Goal: Task Accomplishment & Management: Use online tool/utility

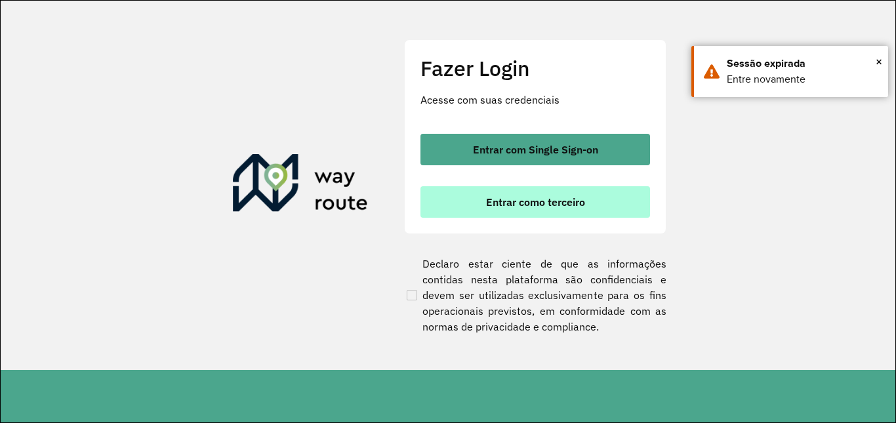
click at [541, 206] on span "Entrar como terceiro" at bounding box center [535, 202] width 99 height 10
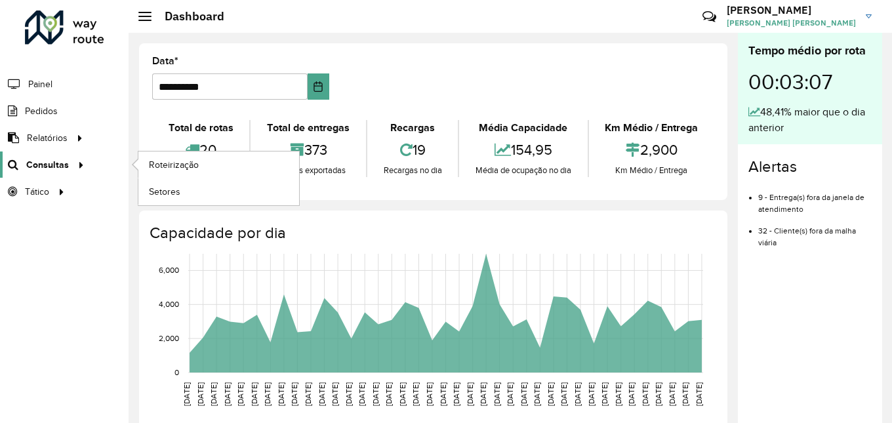
click at [73, 168] on icon at bounding box center [78, 164] width 11 height 20
click at [185, 169] on span "Roteirização" at bounding box center [175, 165] width 53 height 14
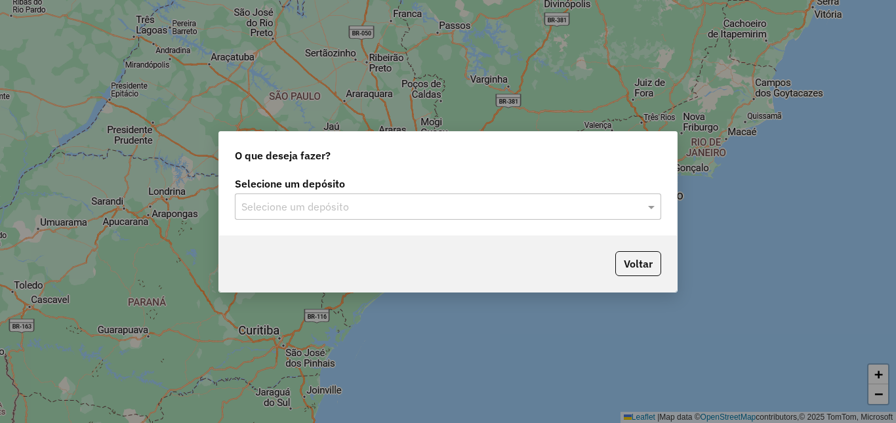
click at [518, 211] on input "text" at bounding box center [434, 207] width 387 height 16
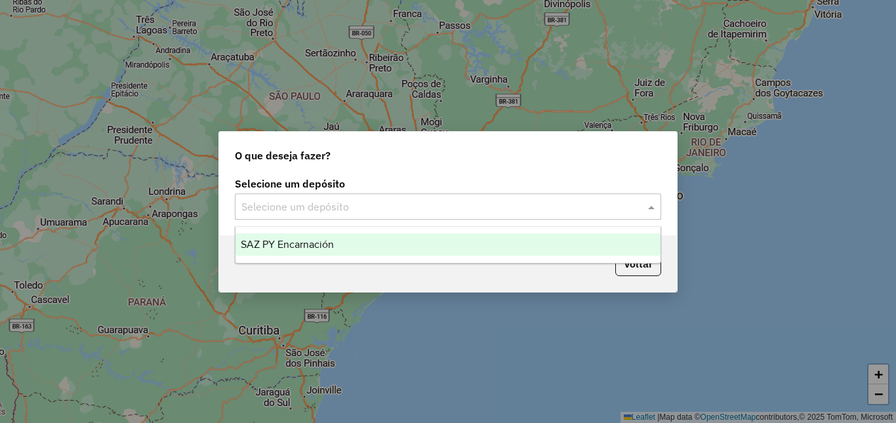
click at [402, 253] on div "SAZ PY Encarnación" at bounding box center [448, 245] width 425 height 22
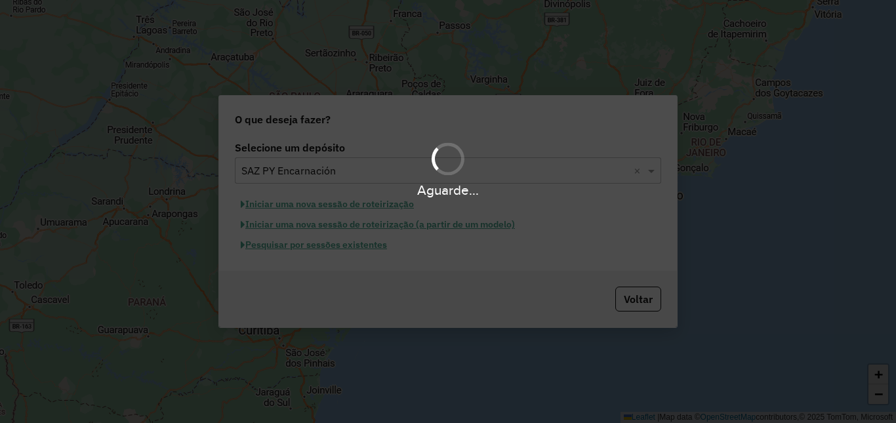
click at [328, 240] on div "Aguarde..." at bounding box center [448, 211] width 896 height 423
click at [330, 245] on div "Aguarde..." at bounding box center [448, 211] width 896 height 423
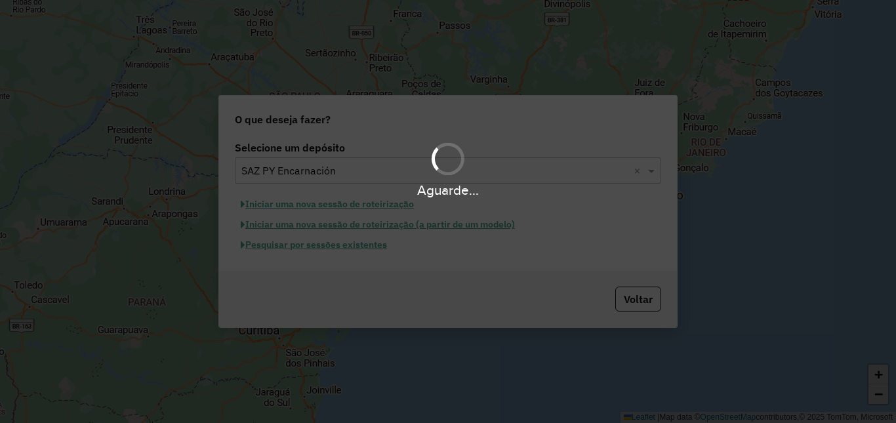
click at [330, 245] on div "Aguarde..." at bounding box center [448, 211] width 896 height 423
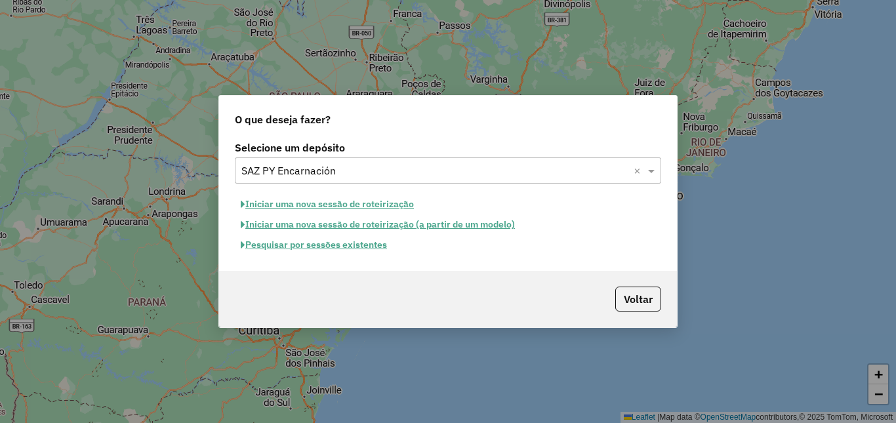
click at [379, 249] on button "Pesquisar por sessões existentes" at bounding box center [314, 245] width 158 height 20
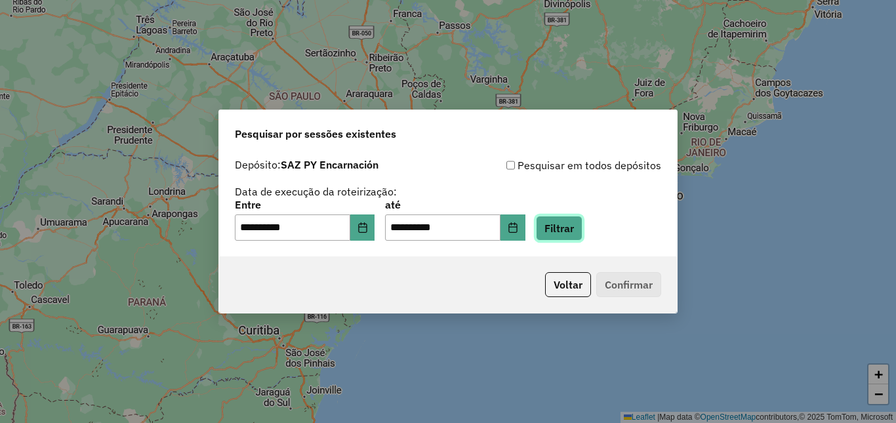
click at [575, 232] on button "Filtrar" at bounding box center [559, 228] width 47 height 25
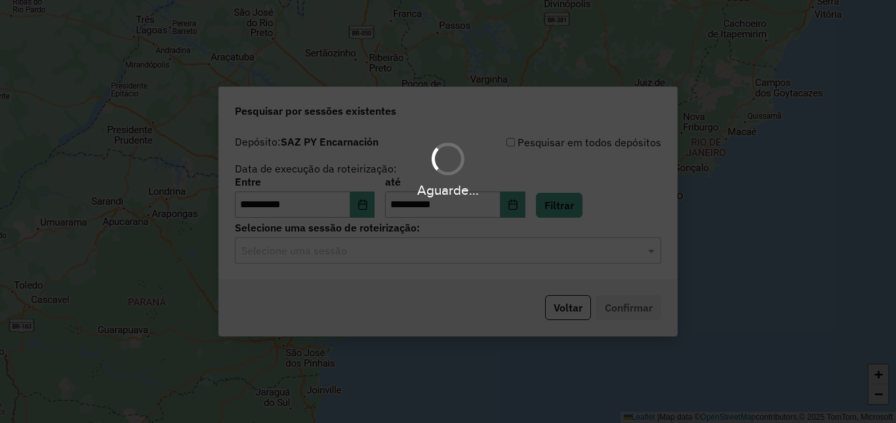
click at [329, 255] on hb-app "**********" at bounding box center [448, 211] width 896 height 423
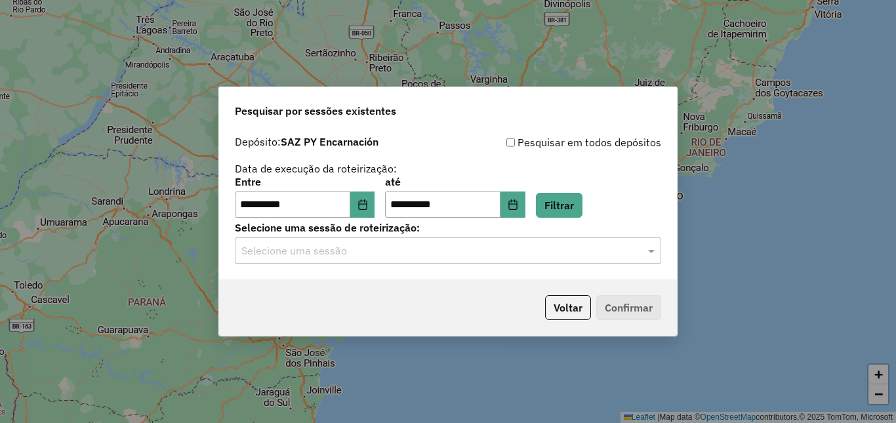
click at [327, 255] on input "text" at bounding box center [434, 251] width 387 height 16
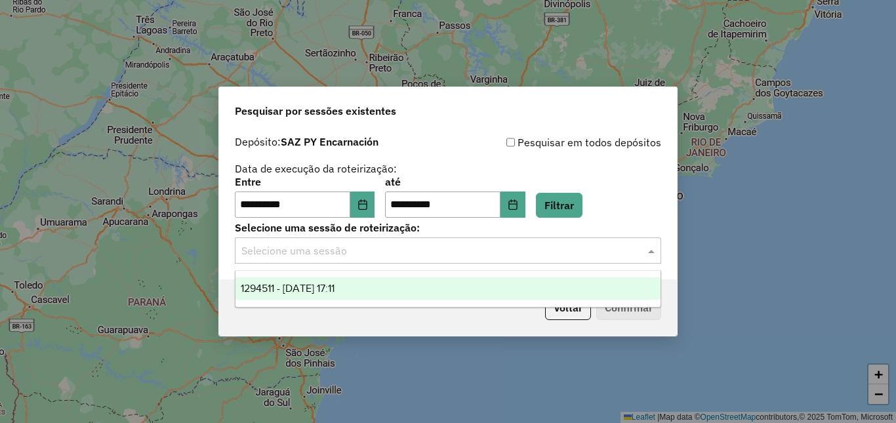
click at [314, 287] on span "1294511 - [DATE] 17:11" at bounding box center [288, 288] width 94 height 11
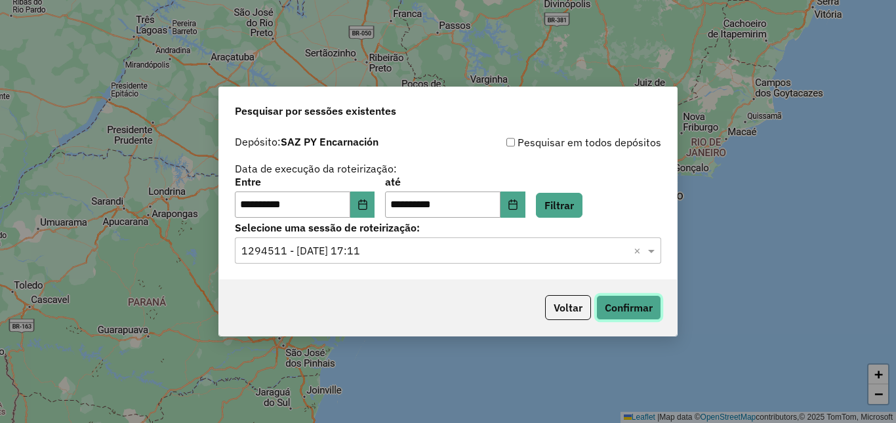
click at [646, 299] on button "Confirmar" at bounding box center [628, 307] width 65 height 25
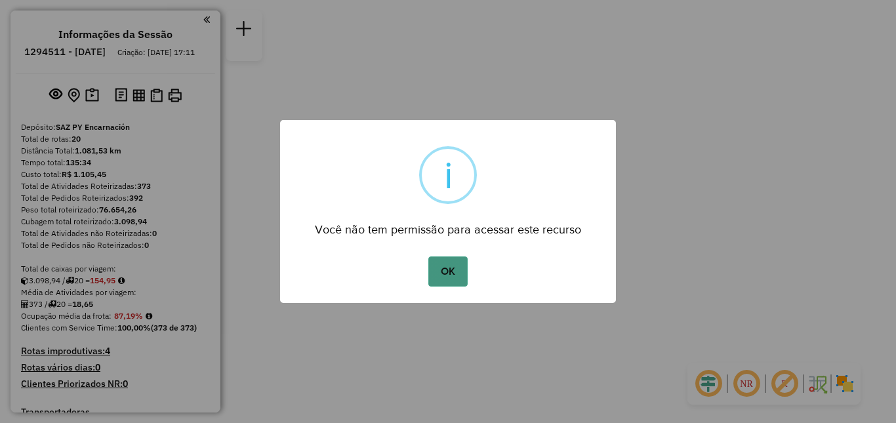
click at [448, 267] on button "OK" at bounding box center [447, 272] width 39 height 30
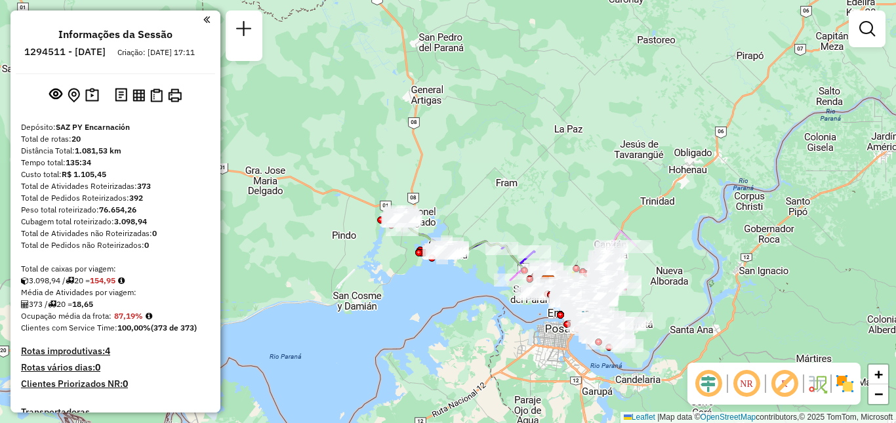
drag, startPoint x: 563, startPoint y: 291, endPoint x: 535, endPoint y: 270, distance: 34.3
click at [547, 291] on div at bounding box center [550, 294] width 7 height 7
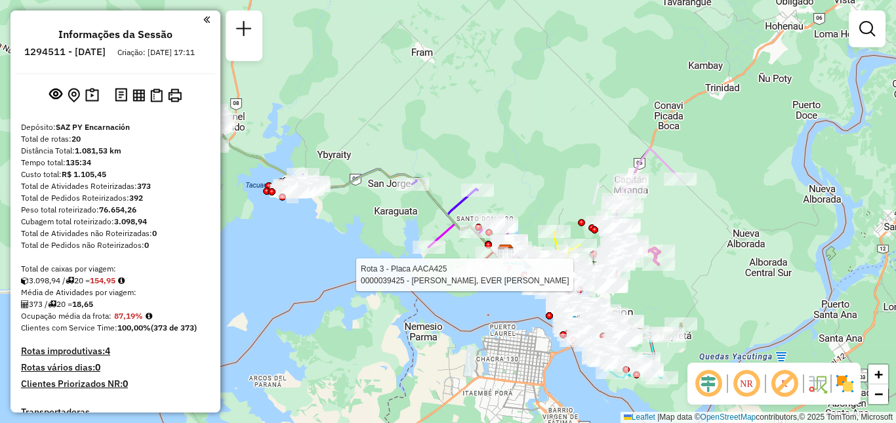
click at [462, 295] on div "Rota 3 - Placa AACA425 0000039425 - RIQUELME LOPEZ, EVER PEDRO Janela de atendi…" at bounding box center [448, 211] width 896 height 423
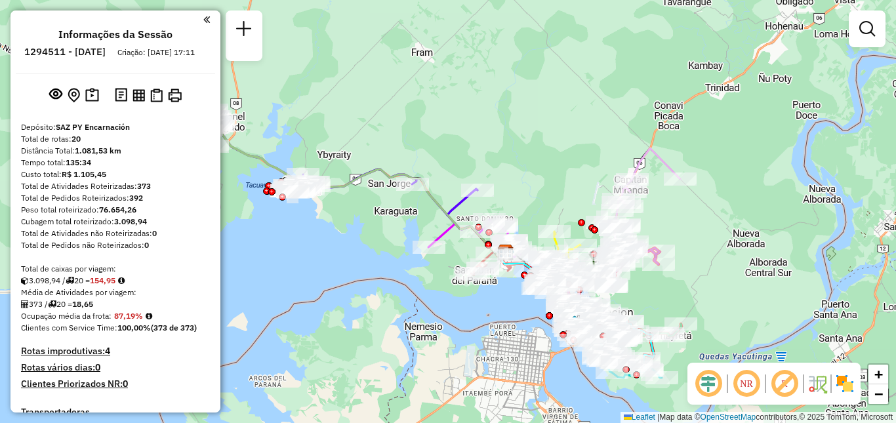
drag, startPoint x: 453, startPoint y: 298, endPoint x: 488, endPoint y: 295, distance: 34.3
click at [488, 295] on div "Janela de atendimento Grade de atendimento Capacidade Transportadoras Veículos …" at bounding box center [448, 211] width 896 height 423
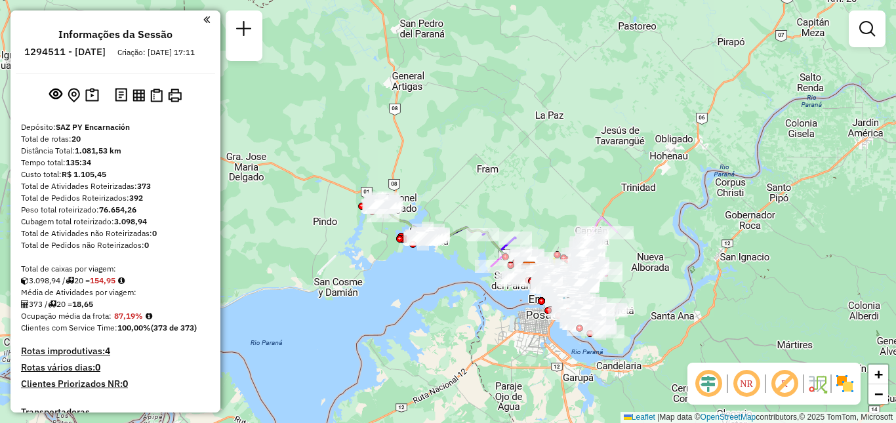
drag, startPoint x: 446, startPoint y: 318, endPoint x: 471, endPoint y: 314, distance: 25.9
click at [471, 314] on div "Janela de atendimento Grade de atendimento Capacidade Transportadoras Veículos …" at bounding box center [448, 211] width 896 height 423
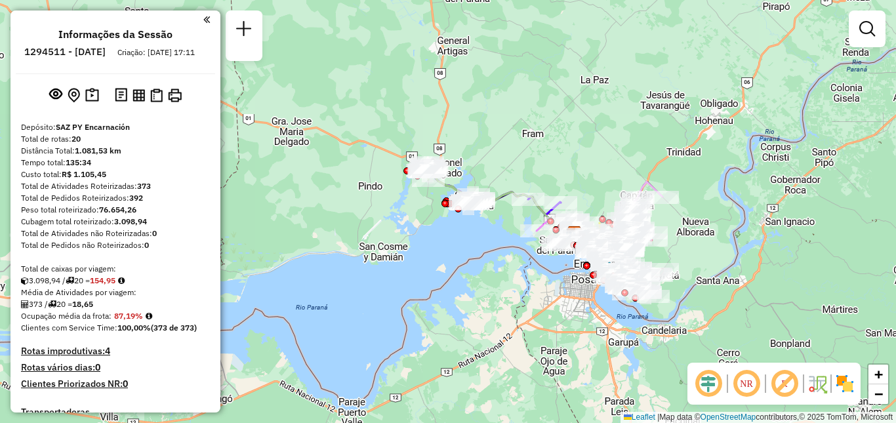
drag, startPoint x: 461, startPoint y: 318, endPoint x: 493, endPoint y: 294, distance: 39.4
click at [493, 294] on div "Janela de atendimento Grade de atendimento Capacidade Transportadoras Veículos …" at bounding box center [448, 211] width 896 height 423
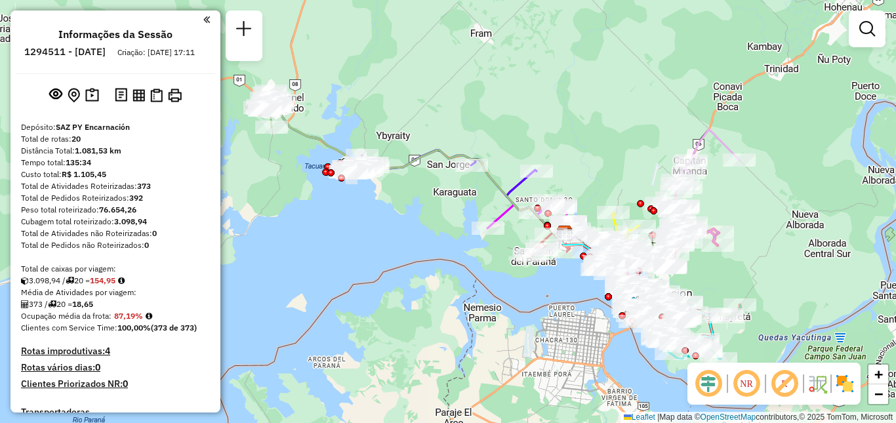
drag, startPoint x: 522, startPoint y: 291, endPoint x: 451, endPoint y: 346, distance: 89.8
click at [439, 354] on div "Janela de atendimento Grade de atendimento Capacidade Transportadoras Veículos …" at bounding box center [448, 211] width 896 height 423
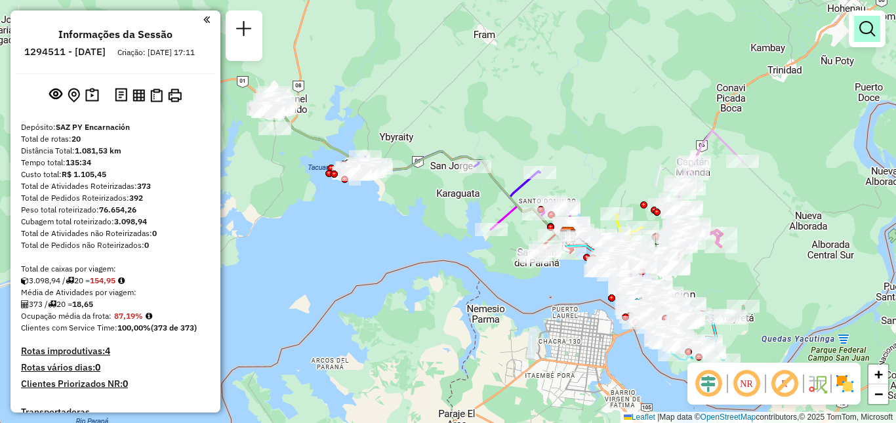
click at [865, 30] on em at bounding box center [868, 29] width 16 height 16
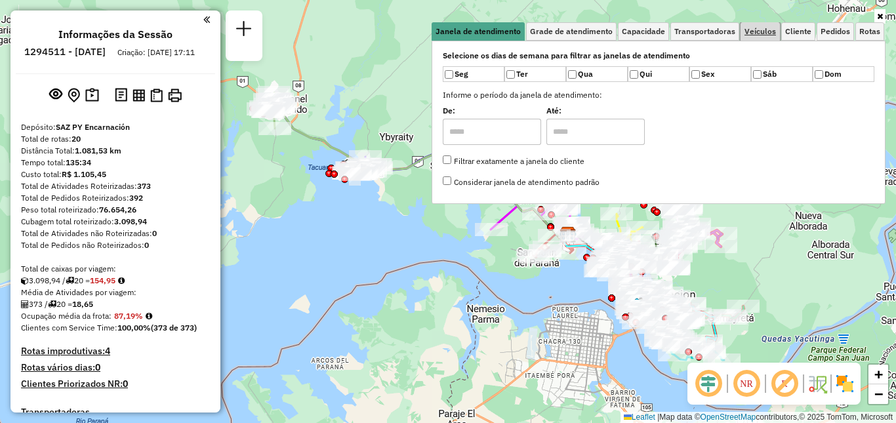
click at [767, 40] on link "Veículos" at bounding box center [760, 31] width 39 height 18
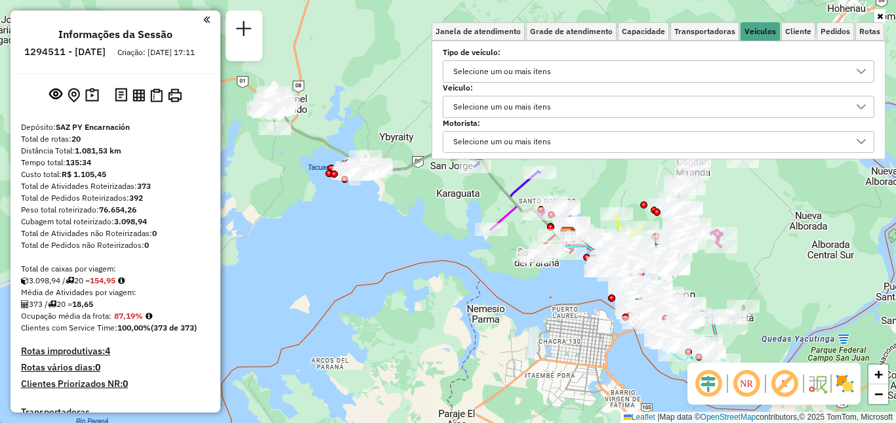
click at [644, 70] on div "Selecione um ou mais itens" at bounding box center [649, 71] width 400 height 21
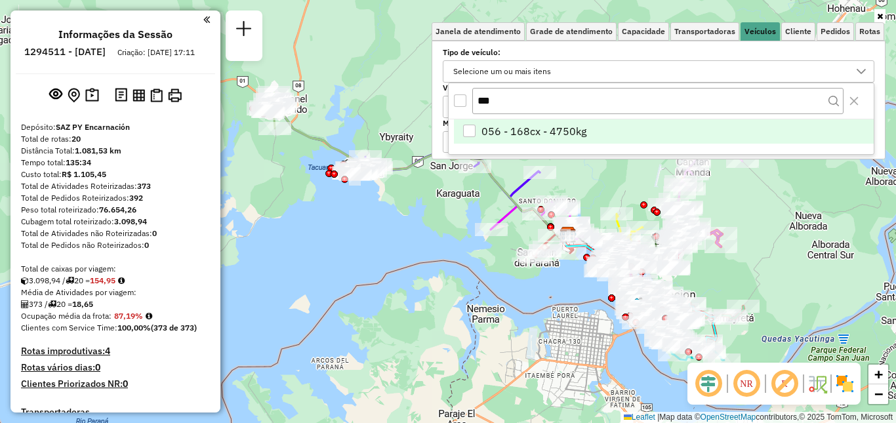
type input "***"
click at [576, 137] on span "056 - 168cx - 4750kg" at bounding box center [534, 131] width 105 height 16
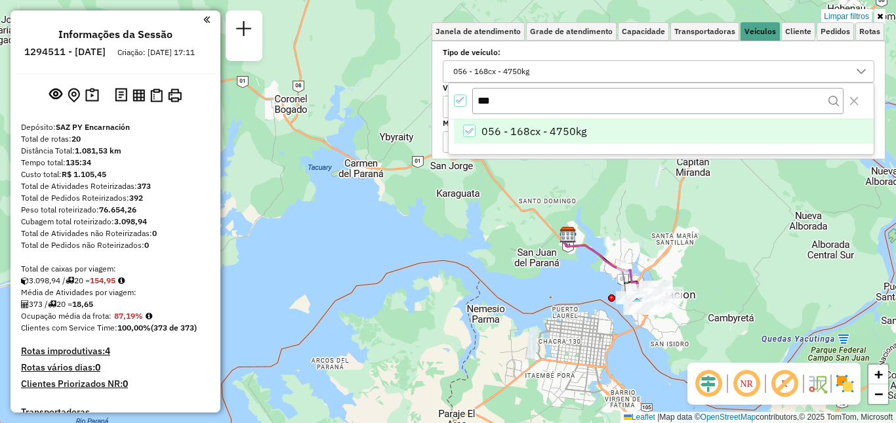
click at [736, 253] on div "Limpar filtros Janela de atendimento Grade de atendimento Capacidade Transporta…" at bounding box center [448, 211] width 896 height 423
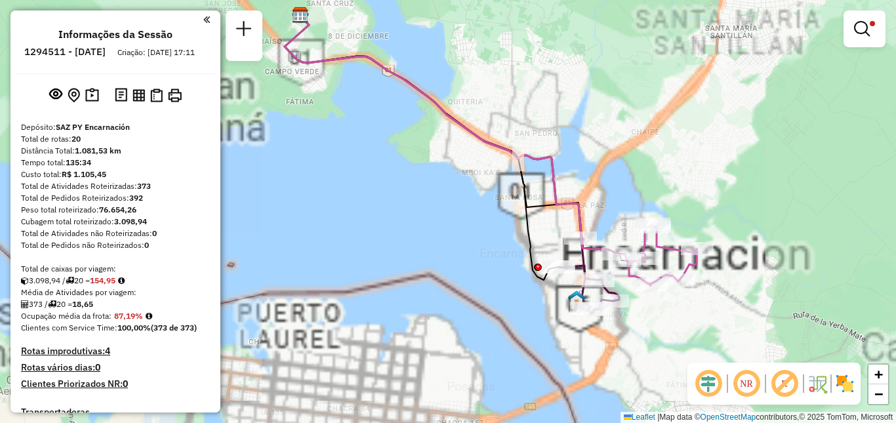
drag, startPoint x: 663, startPoint y: 304, endPoint x: 602, endPoint y: 272, distance: 68.7
click at [602, 272] on div "Limpar filtros Janela de atendimento Grade de atendimento Capacidade Transporta…" at bounding box center [448, 211] width 896 height 423
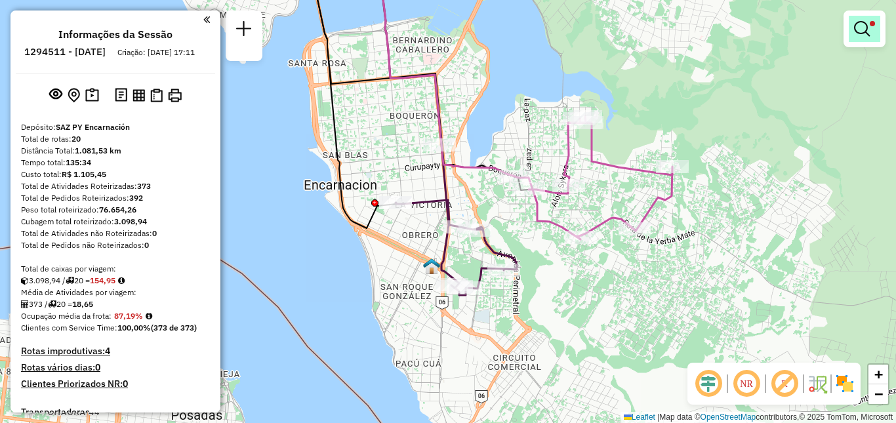
click at [862, 31] on em at bounding box center [862, 29] width 16 height 16
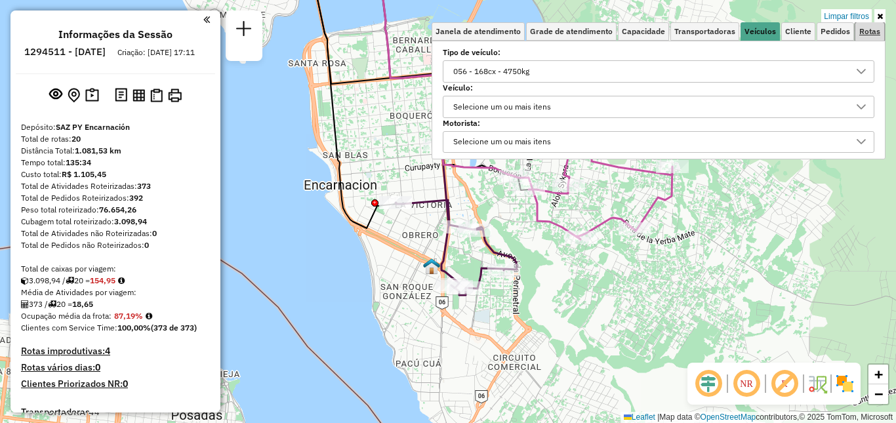
click at [873, 30] on span "Rotas" at bounding box center [870, 32] width 21 height 8
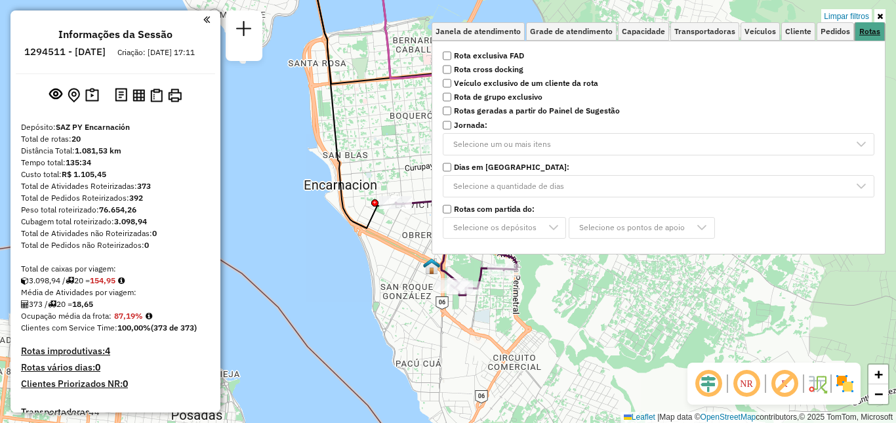
click at [873, 30] on span "Rotas" at bounding box center [870, 32] width 21 height 8
click at [664, 338] on div "Limpar filtros Janela de atendimento Grade de atendimento Capacidade Transporta…" at bounding box center [448, 211] width 896 height 423
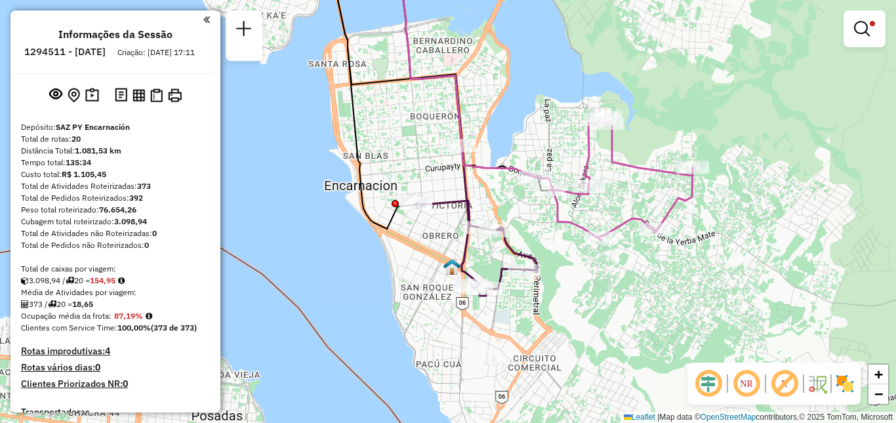
drag, startPoint x: 728, startPoint y: 187, endPoint x: 749, endPoint y: 188, distance: 21.0
click at [749, 188] on div "Limpar filtros Janela de atendimento Grade de atendimento Capacidade Transporta…" at bounding box center [448, 211] width 896 height 423
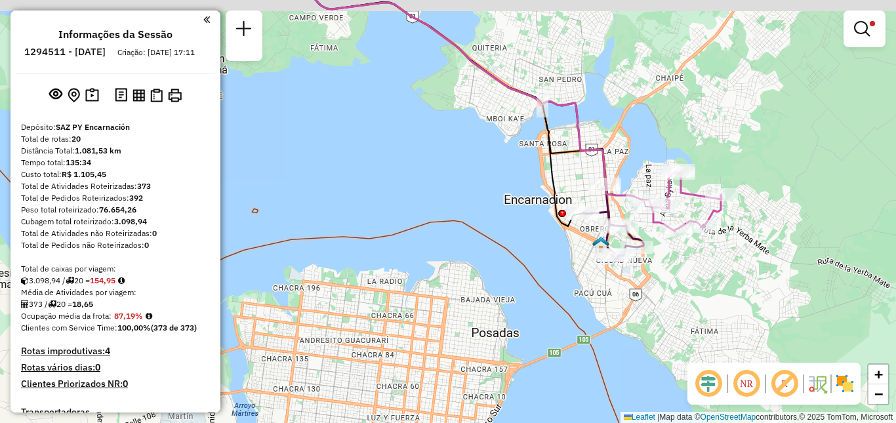
drag, startPoint x: 736, startPoint y: 156, endPoint x: 738, endPoint y: 184, distance: 28.3
click at [738, 184] on div "Limpar filtros Janela de atendimento Grade de atendimento Capacidade Transporta…" at bounding box center [448, 211] width 896 height 423
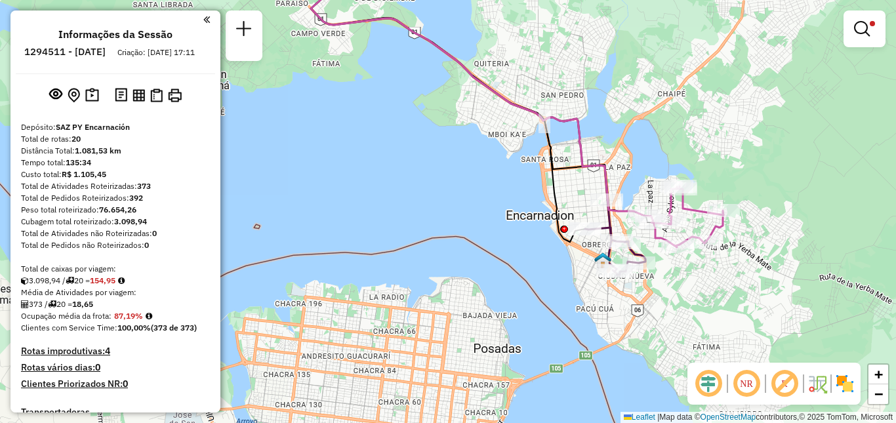
click at [551, 172] on icon at bounding box center [481, 103] width 341 height 240
select select "**********"
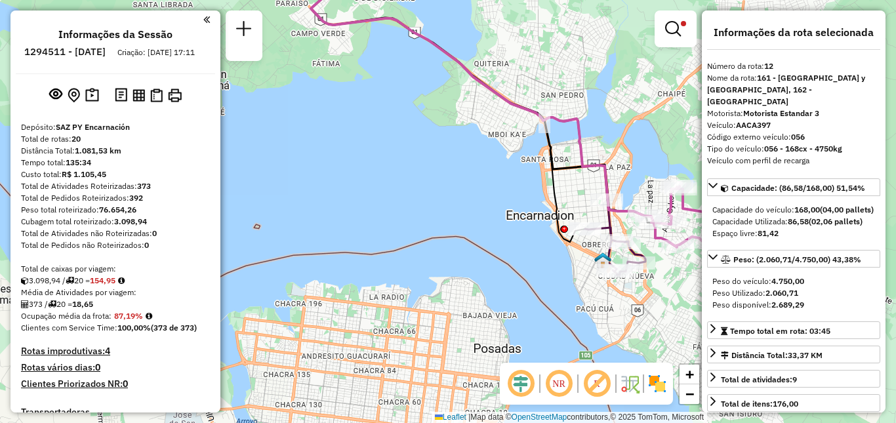
scroll to position [293, 0]
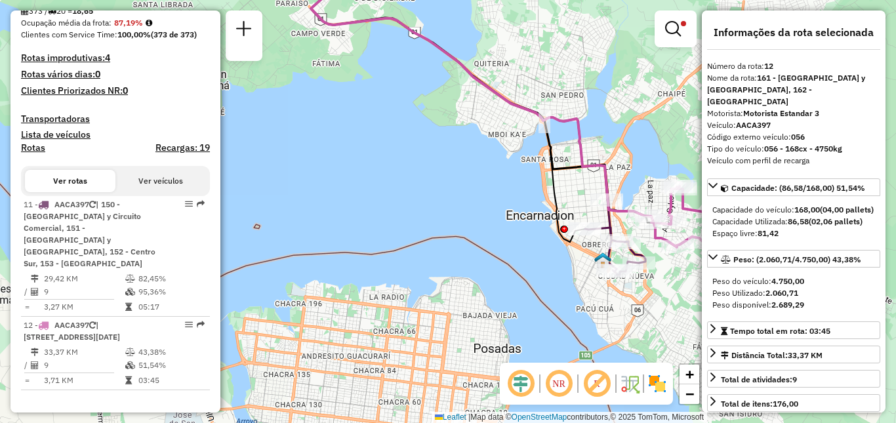
click at [551, 308] on div "Limpar filtros Janela de atendimento Grade de atendimento Capacidade Transporta…" at bounding box center [448, 211] width 896 height 423
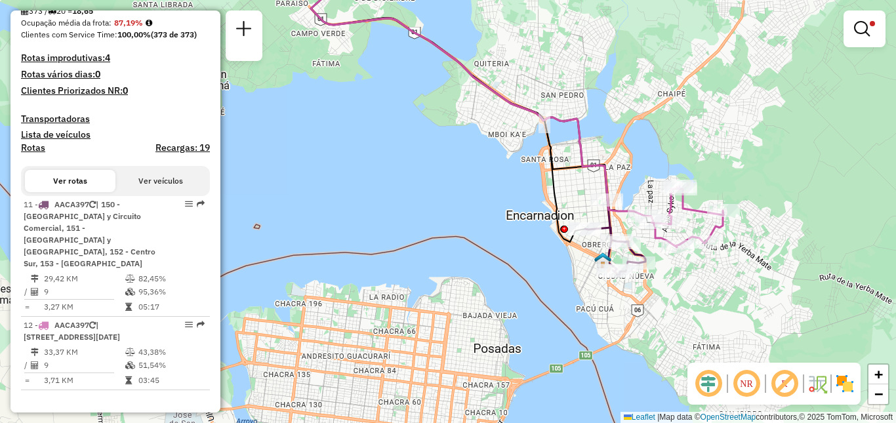
click at [607, 220] on icon at bounding box center [615, 237] width 60 height 75
select select "**********"
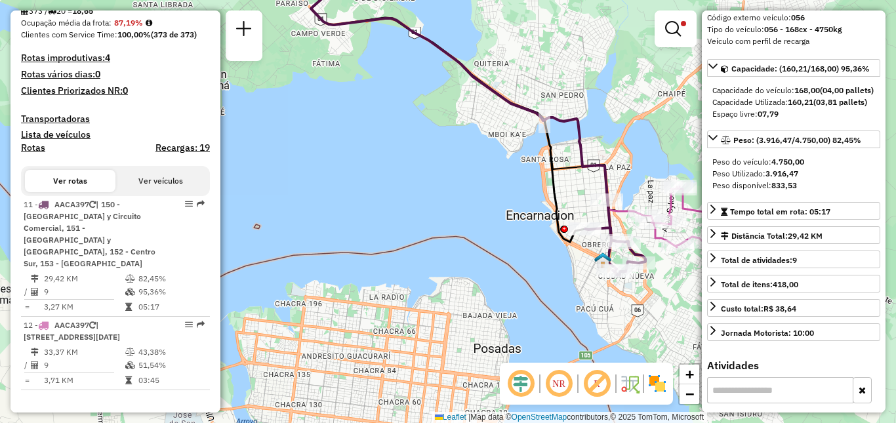
scroll to position [197, 0]
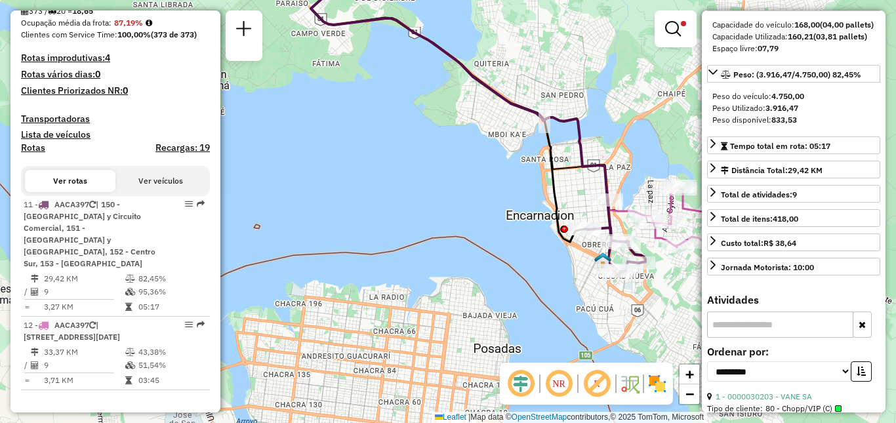
click at [694, 209] on icon at bounding box center [683, 216] width 79 height 61
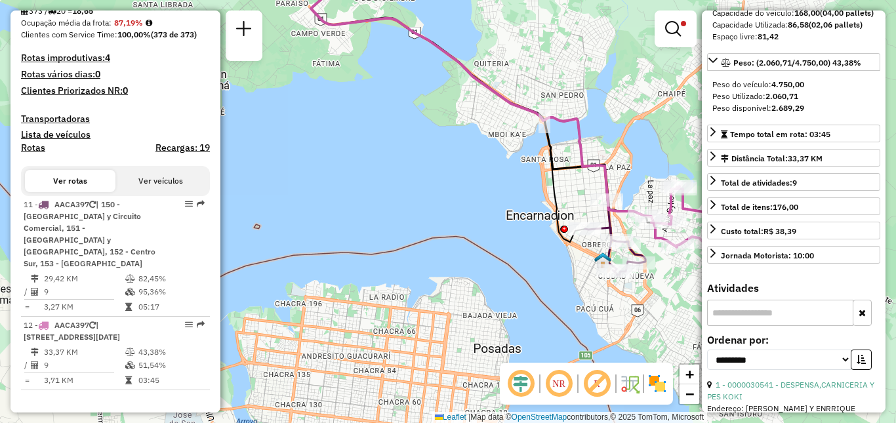
scroll to position [185, 0]
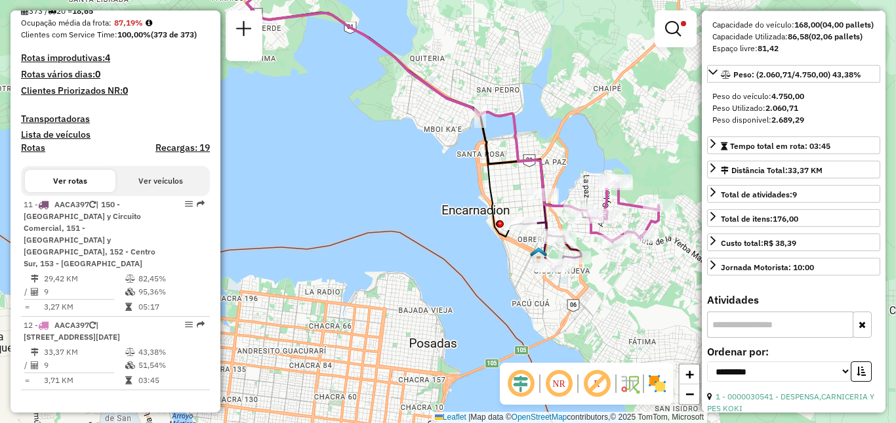
click at [438, 295] on div "Limpar filtros Janela de atendimento Grade de atendimento Capacidade Transporta…" at bounding box center [448, 211] width 896 height 423
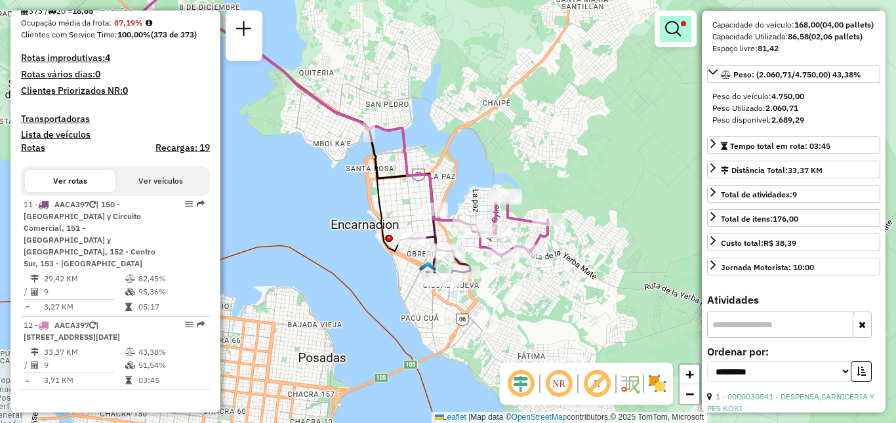
click at [680, 33] on em at bounding box center [673, 29] width 16 height 16
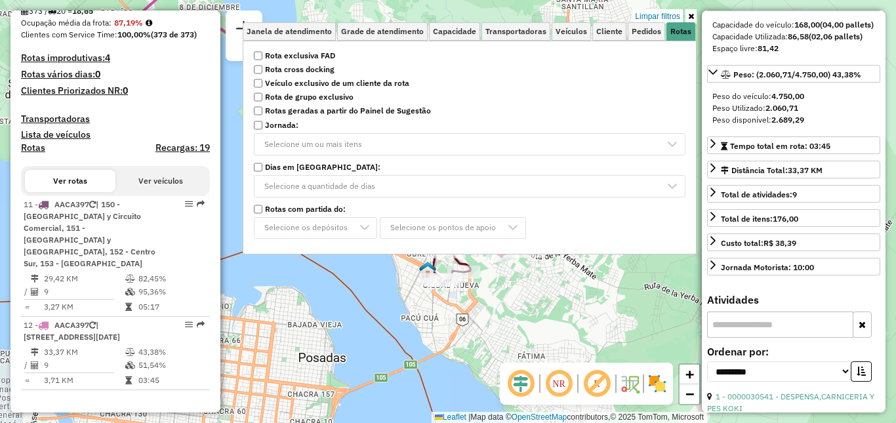
click at [668, 20] on link "Limpar filtros" at bounding box center [658, 16] width 51 height 14
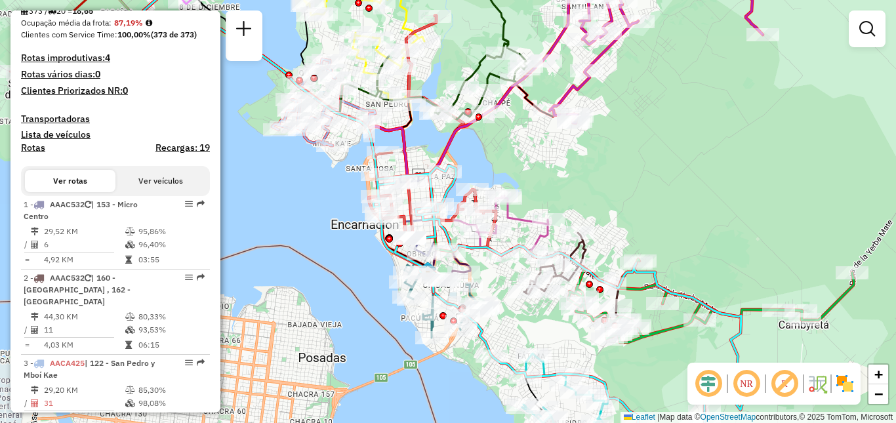
click at [667, 102] on div "Janela de atendimento Grade de atendimento Capacidade Transportadoras Veículos …" at bounding box center [448, 211] width 896 height 423
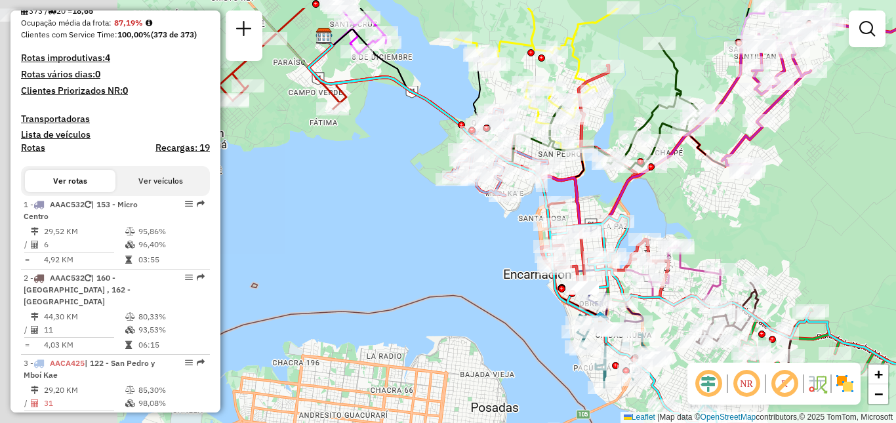
drag, startPoint x: 688, startPoint y: 204, endPoint x: 802, endPoint y: 239, distance: 119.4
click at [802, 239] on div "Janela de atendimento Grade de atendimento Capacidade Transportadoras Veículos …" at bounding box center [448, 211] width 896 height 423
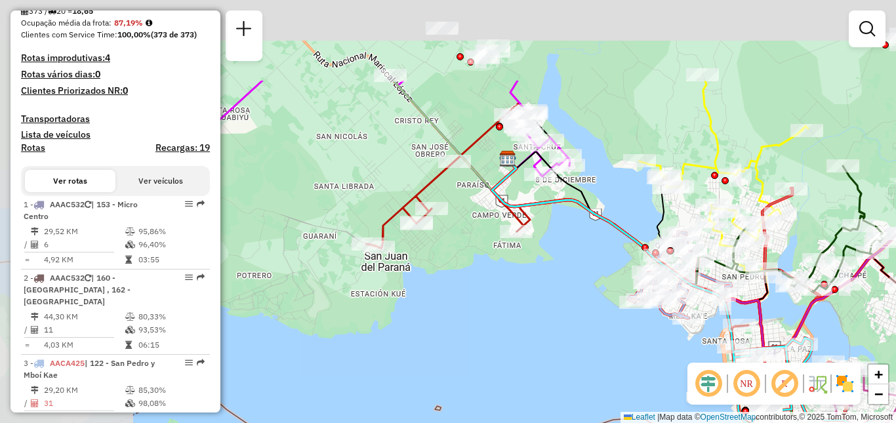
drag, startPoint x: 377, startPoint y: 247, endPoint x: 560, endPoint y: 370, distance: 219.8
click at [560, 370] on div "Janela de atendimento Grade de atendimento Capacidade Transportadoras Veículos …" at bounding box center [448, 211] width 896 height 423
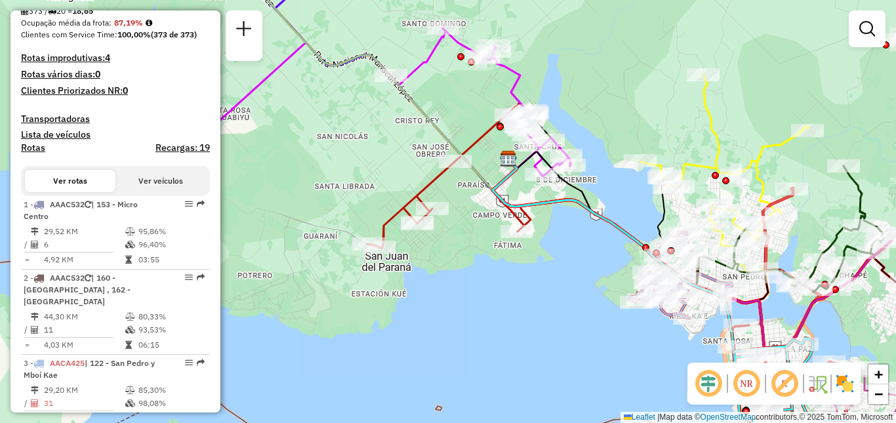
click at [430, 180] on icon at bounding box center [566, 227] width 398 height 248
select select "**********"
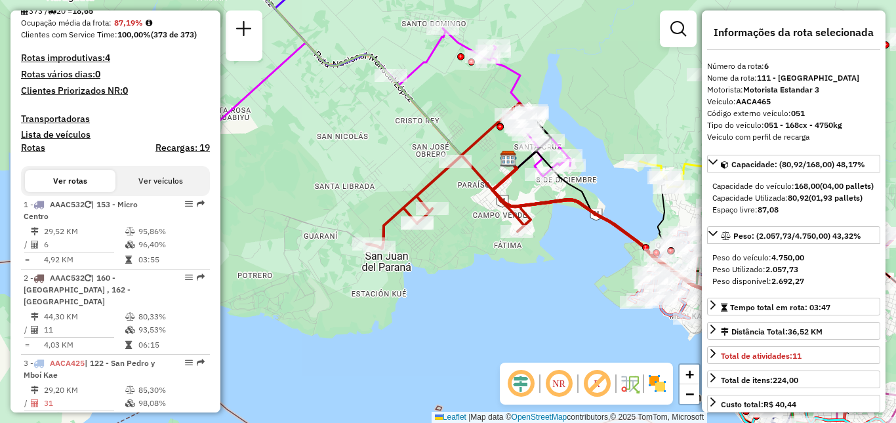
scroll to position [882, 0]
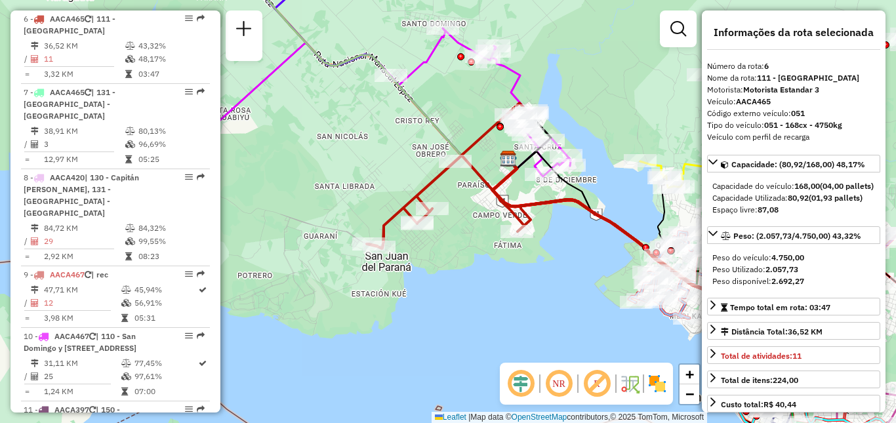
click at [646, 213] on div "Janela de atendimento Grade de atendimento Capacidade Transportadoras Veículos …" at bounding box center [448, 211] width 896 height 423
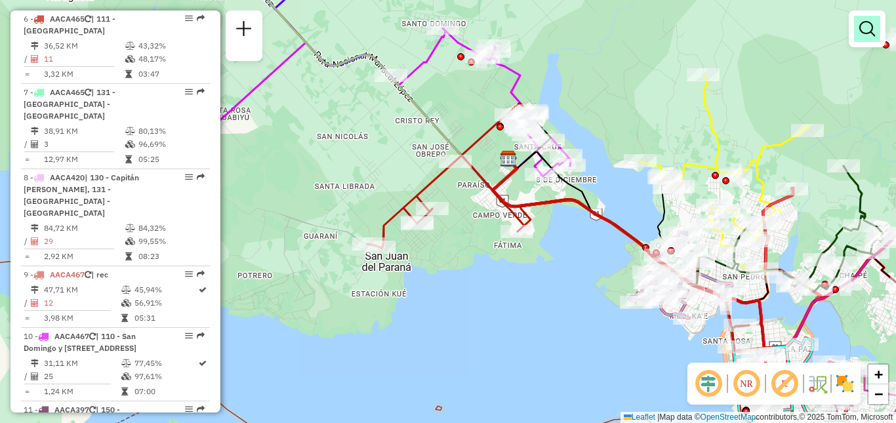
click at [864, 34] on em at bounding box center [868, 29] width 16 height 16
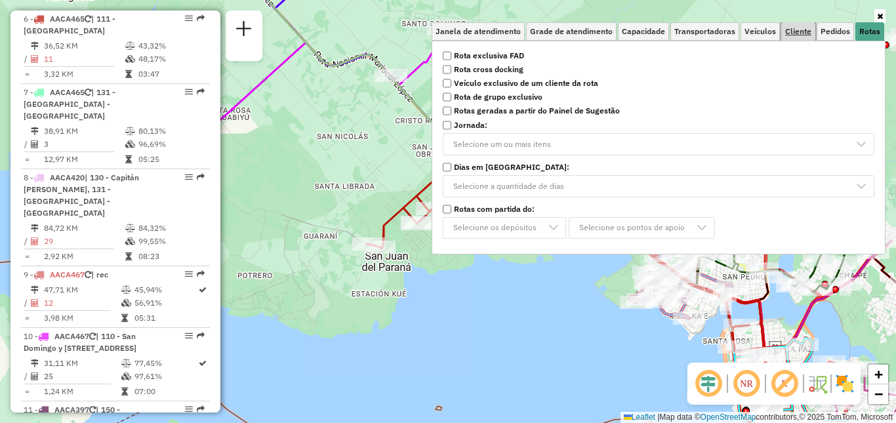
click at [797, 35] on span "Cliente" at bounding box center [798, 32] width 26 height 8
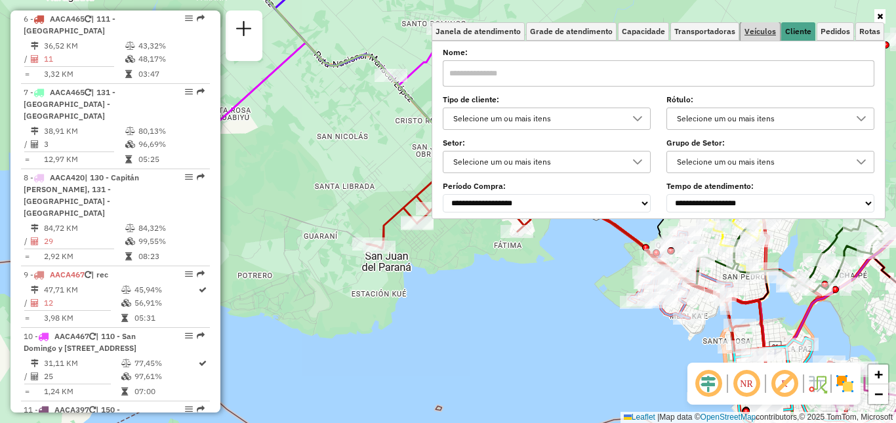
click at [763, 35] on span "Veículos" at bounding box center [760, 32] width 31 height 8
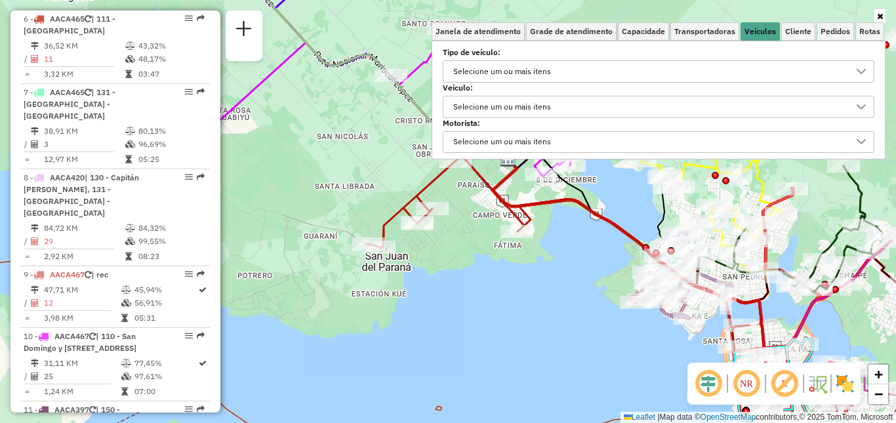
click at [646, 72] on div "Selecione um ou mais itens" at bounding box center [649, 71] width 400 height 21
type input "***"
click at [626, 143] on div "051 - 168cx - 4750kg" at bounding box center [661, 136] width 425 height 35
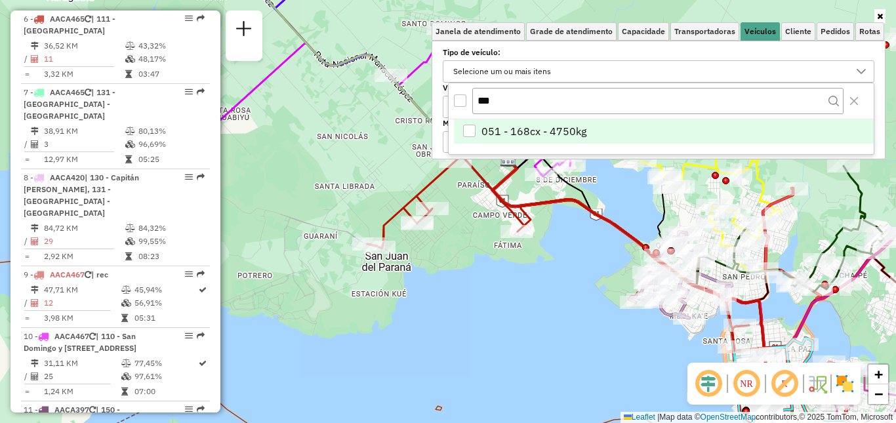
click at [629, 126] on li "051 - 168cx - 4750kg" at bounding box center [664, 131] width 420 height 25
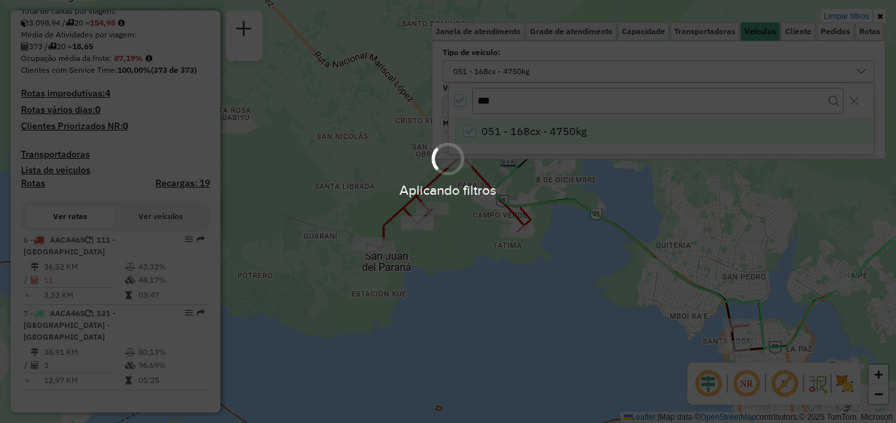
scroll to position [258, 0]
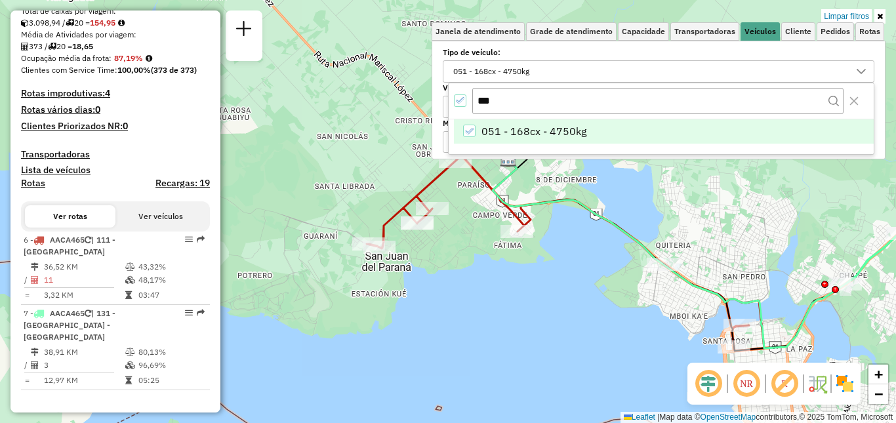
click at [558, 301] on div "Limpar filtros Janela de atendimento Grade de atendimento Capacidade Transporta…" at bounding box center [448, 211] width 896 height 423
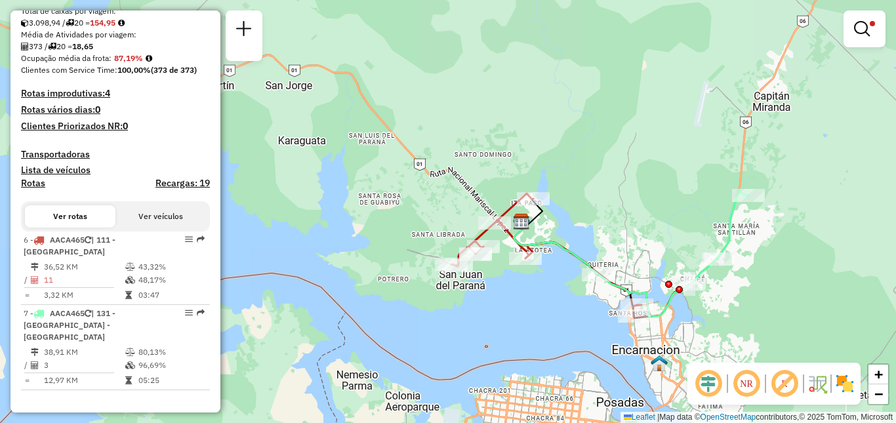
drag, startPoint x: 559, startPoint y: 313, endPoint x: 551, endPoint y: 310, distance: 9.1
click at [551, 310] on div "Limpar filtros Janela de atendimento Grade de atendimento Capacidade Transporta…" at bounding box center [448, 211] width 896 height 423
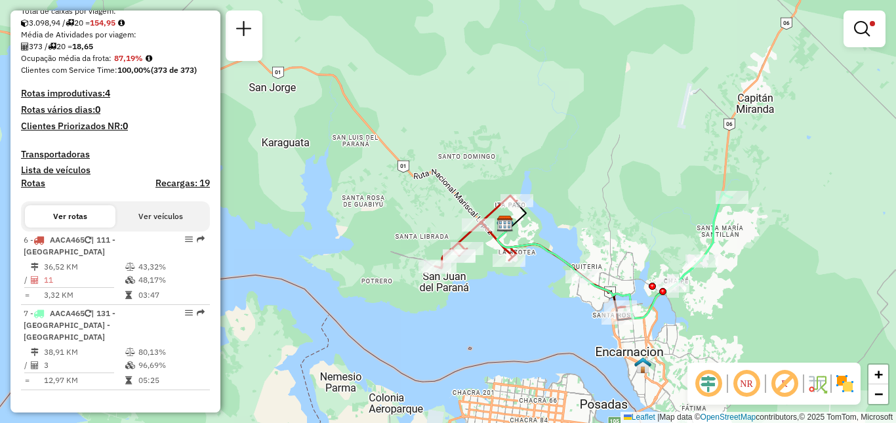
drag, startPoint x: 532, startPoint y: 302, endPoint x: 517, endPoint y: 310, distance: 17.0
click at [517, 310] on div "Limpar filtros Janela de atendimento Grade de atendimento Capacidade Transporta…" at bounding box center [448, 211] width 896 height 423
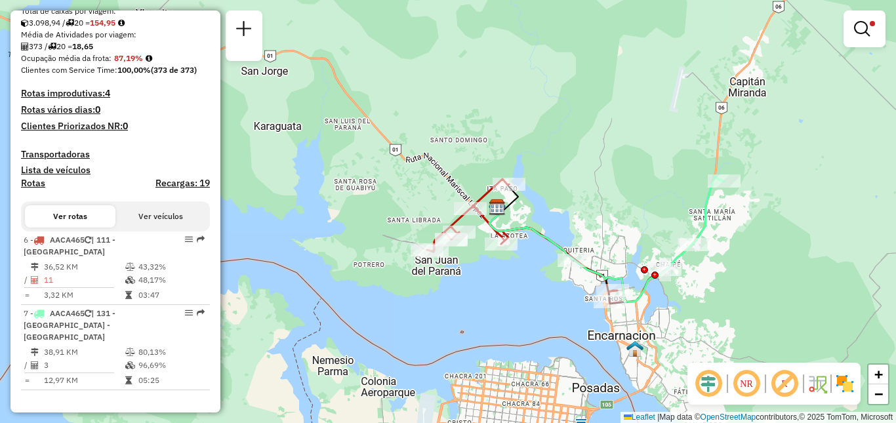
drag, startPoint x: 638, startPoint y: 237, endPoint x: 637, endPoint y: 218, distance: 19.0
click at [637, 218] on div "Limpar filtros Janela de atendimento Grade de atendimento Capacidade Transporta…" at bounding box center [448, 211] width 896 height 423
click at [486, 194] on icon at bounding box center [526, 241] width 198 height 125
select select "**********"
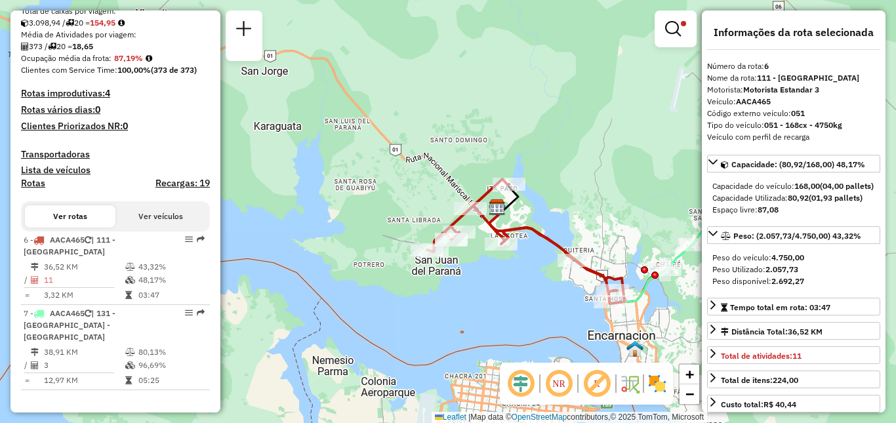
drag, startPoint x: 606, startPoint y: 215, endPoint x: 582, endPoint y: 188, distance: 36.2
click at [583, 189] on div "Limpar filtros Janela de atendimento Grade de atendimento Capacidade Transporta…" at bounding box center [448, 211] width 896 height 423
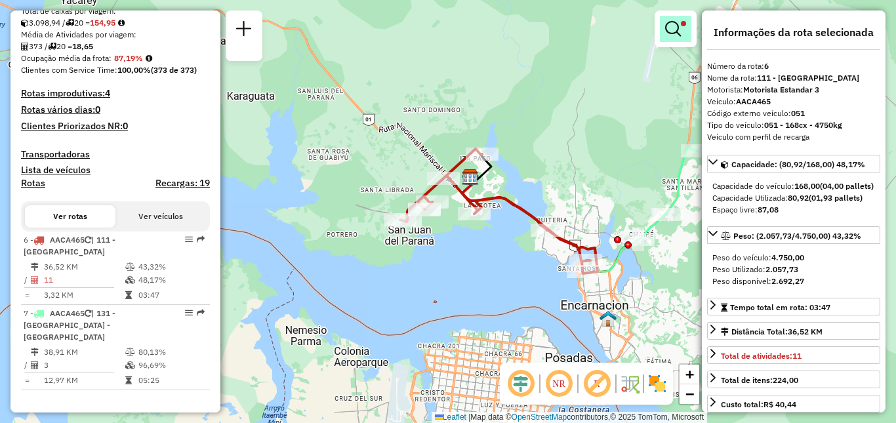
click at [663, 35] on link at bounding box center [675, 29] width 31 height 26
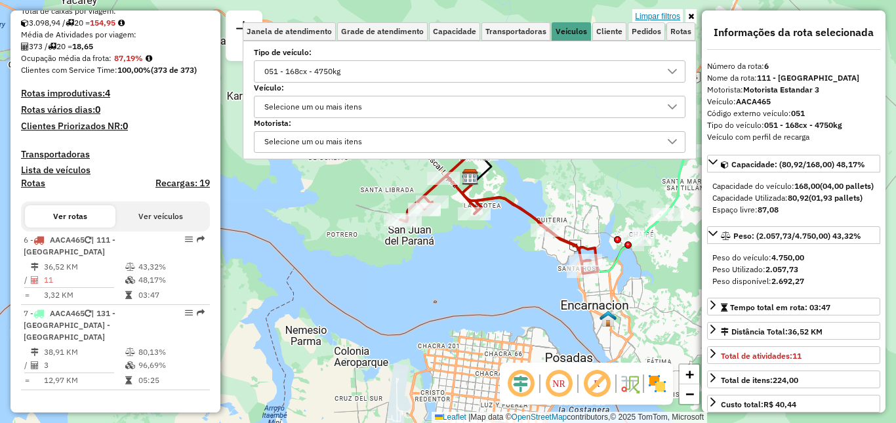
click at [663, 17] on link "Limpar filtros" at bounding box center [658, 16] width 51 height 14
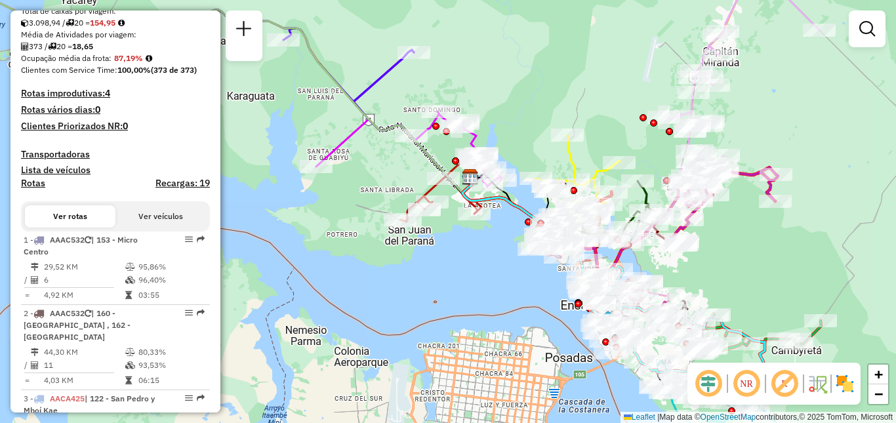
scroll to position [882, 0]
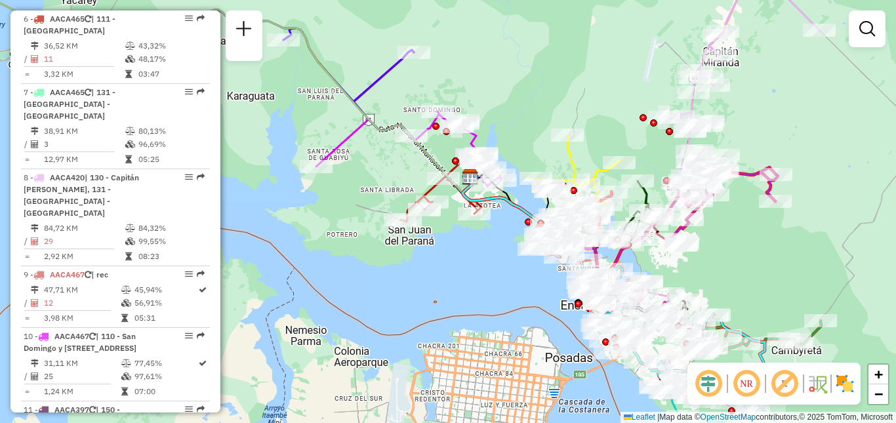
click at [741, 273] on div "Janela de atendimento Grade de atendimento Capacidade Transportadoras Veículos …" at bounding box center [448, 211] width 896 height 423
drag, startPoint x: 796, startPoint y: 254, endPoint x: 762, endPoint y: 146, distance: 112.9
click at [762, 146] on div "Janela de atendimento Grade de atendimento Capacidade Transportadoras Veículos …" at bounding box center [448, 211] width 896 height 423
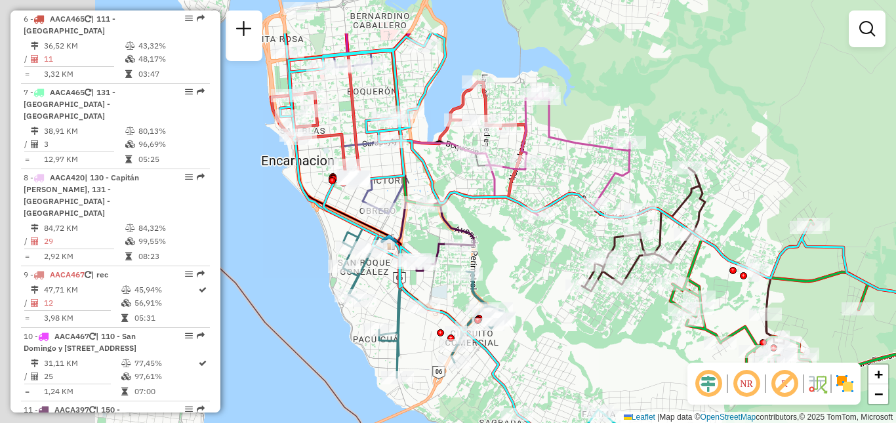
drag, startPoint x: 430, startPoint y: 234, endPoint x: 625, endPoint y: 312, distance: 209.9
click at [625, 312] on div "Janela de atendimento Grade de atendimento Capacidade Transportadoras Veículos …" at bounding box center [448, 211] width 896 height 423
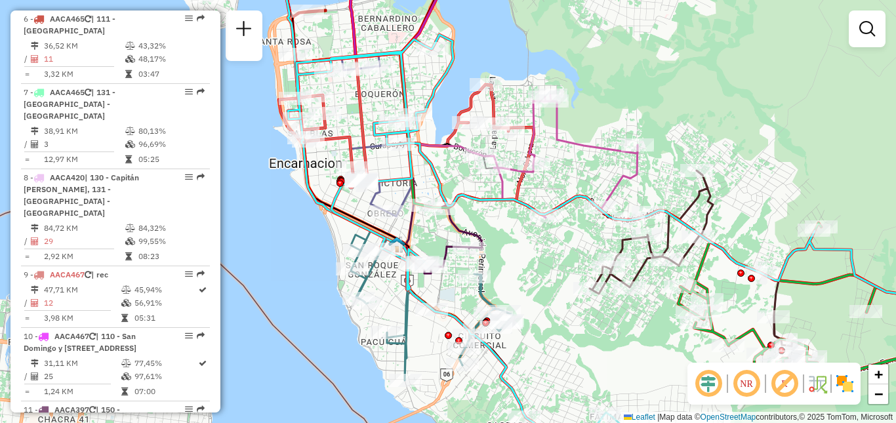
click at [604, 154] on icon at bounding box center [558, 156] width 157 height 123
select select "**********"
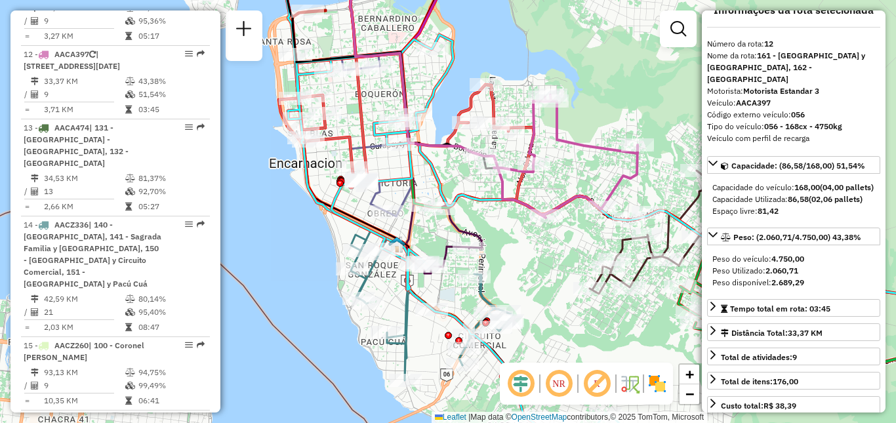
scroll to position [0, 0]
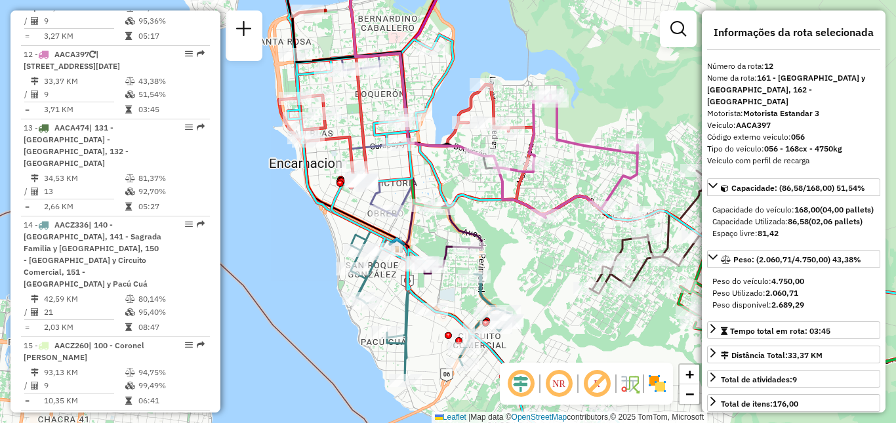
click at [494, 105] on icon at bounding box center [454, 89] width 350 height 262
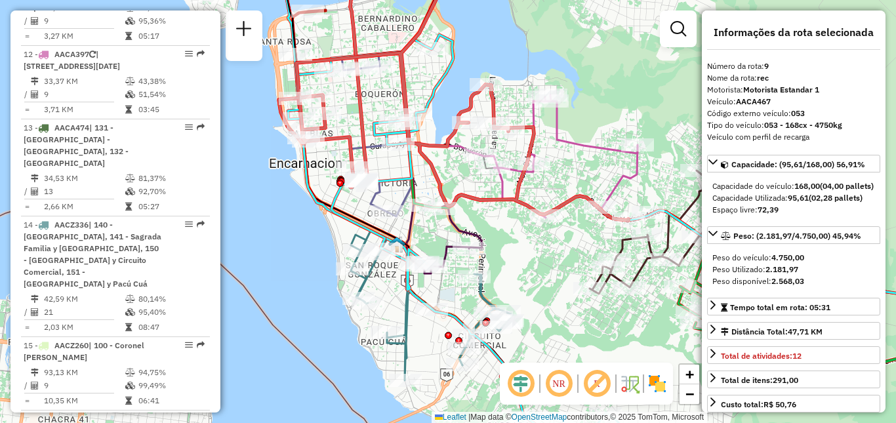
scroll to position [1114, 0]
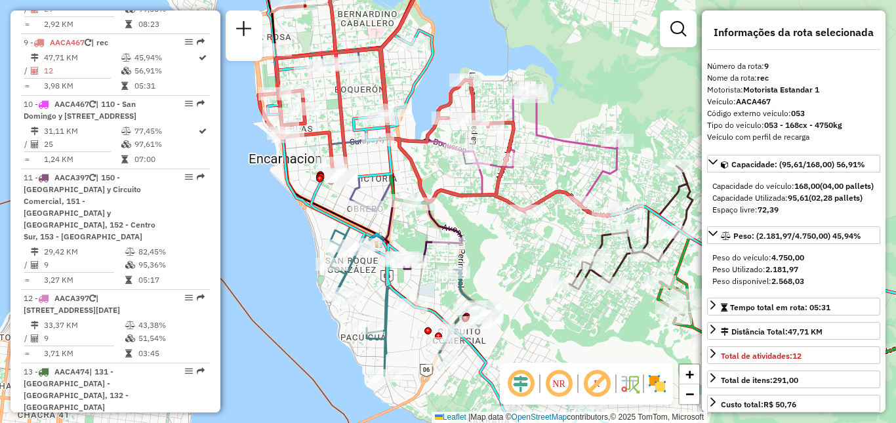
drag, startPoint x: 533, startPoint y: 262, endPoint x: 526, endPoint y: 261, distance: 8.0
click at [526, 261] on div "Janela de atendimento Grade de atendimento Capacidade Transportadoras Veículos …" at bounding box center [448, 211] width 896 height 423
click at [523, 260] on div "Janela de atendimento Grade de atendimento Capacidade Transportadoras Veículos …" at bounding box center [448, 211] width 896 height 423
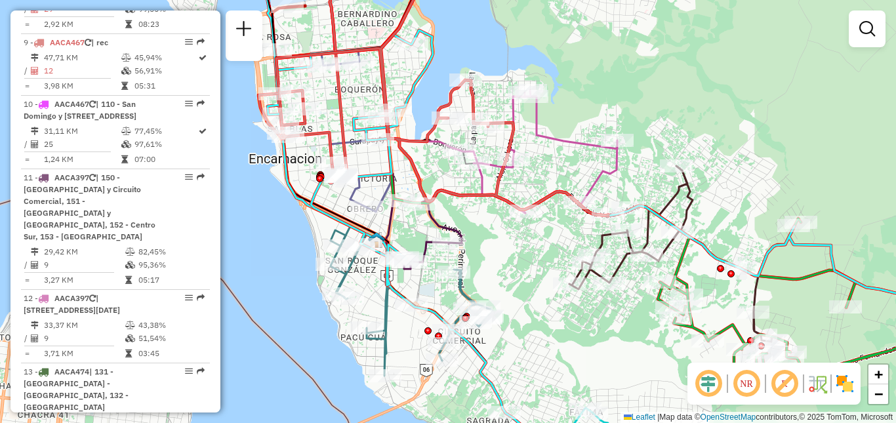
click at [498, 183] on icon at bounding box center [434, 87] width 350 height 258
select select "**********"
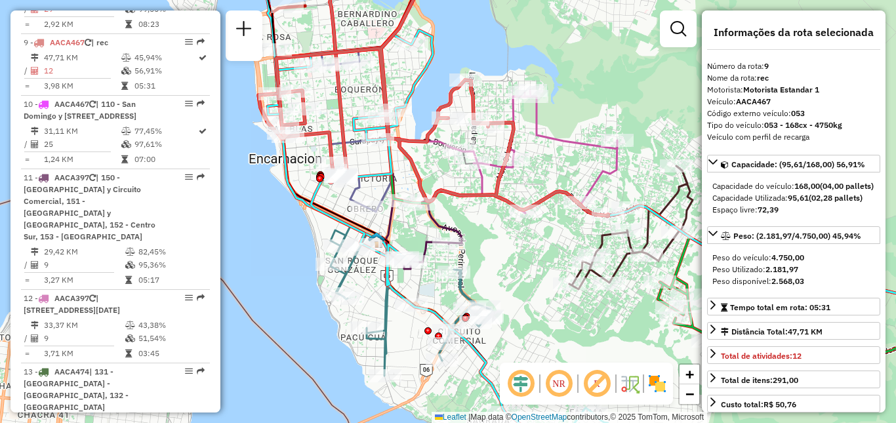
click at [567, 143] on icon at bounding box center [538, 152] width 157 height 123
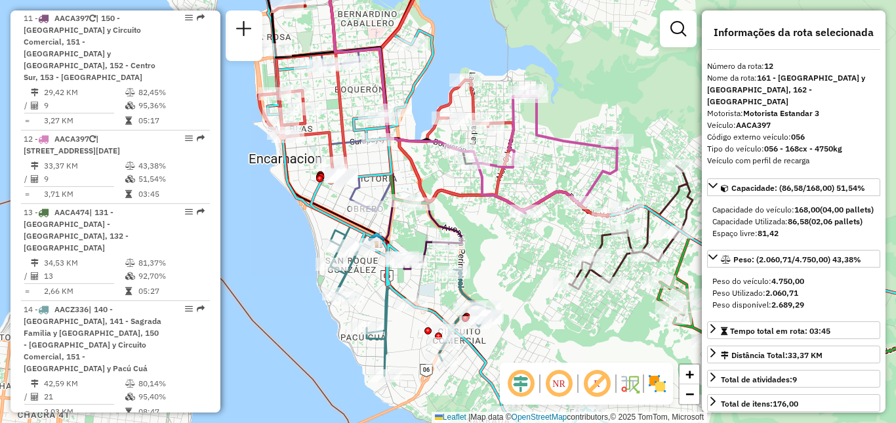
scroll to position [1358, 0]
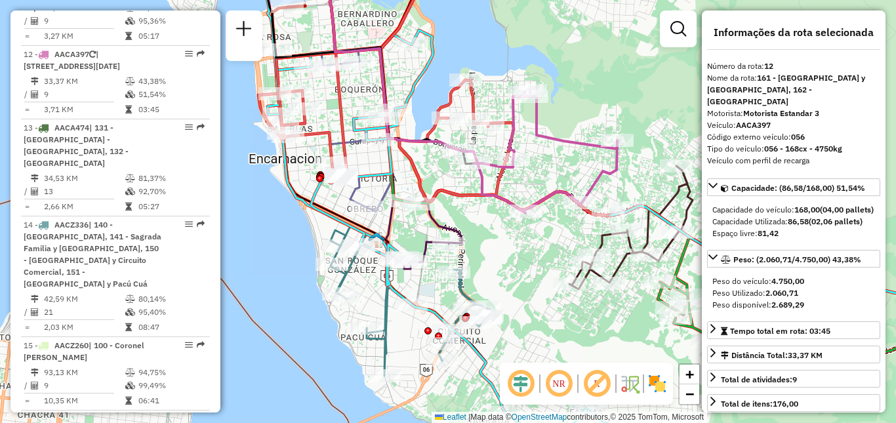
click at [644, 178] on div "Janela de atendimento Grade de atendimento Capacidade Transportadoras Veículos …" at bounding box center [448, 211] width 896 height 423
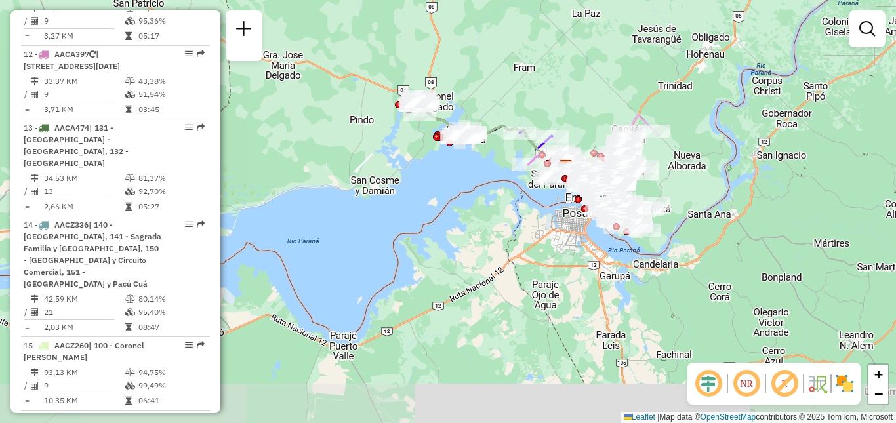
drag, startPoint x: 543, startPoint y: 202, endPoint x: 510, endPoint y: 259, distance: 65.6
click at [510, 259] on div "Janela de atendimento Grade de atendimento Capacidade Transportadoras Veículos …" at bounding box center [448, 211] width 896 height 423
